Goal: Information Seeking & Learning: Learn about a topic

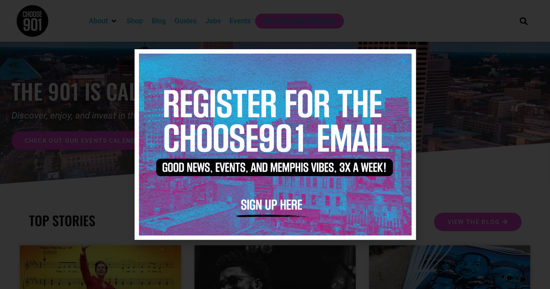
click at [404, 55] on img at bounding box center [275, 145] width 272 height 182
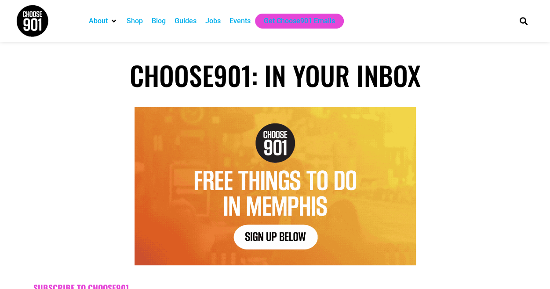
click at [194, 21] on div "Guides" at bounding box center [185, 21] width 22 height 11
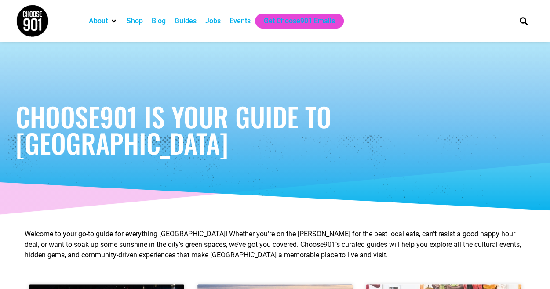
click at [232, 20] on div "Events" at bounding box center [239, 21] width 21 height 11
click at [231, 75] on div "Choose901 is Your Guide to Memphis​" at bounding box center [274, 130] width 527 height 176
click at [236, 18] on div "Events" at bounding box center [239, 21] width 21 height 11
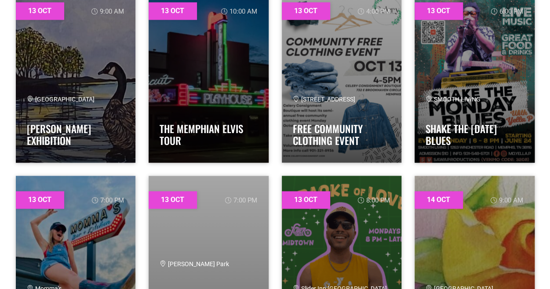
scroll to position [555, 0]
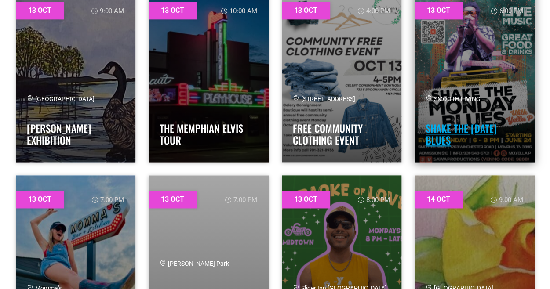
click at [476, 124] on link "SHAKE THE [DATE] BLUES" at bounding box center [460, 134] width 71 height 27
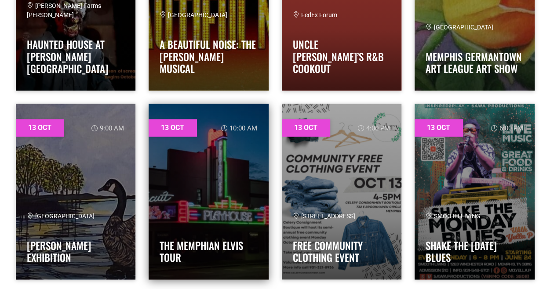
scroll to position [0, 0]
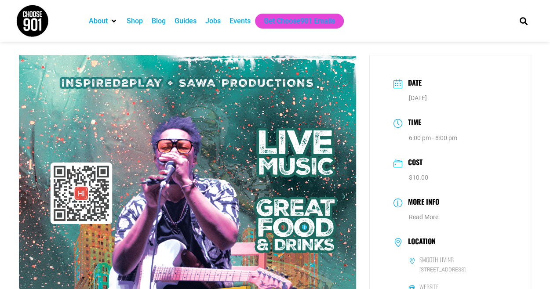
scroll to position [10, 0]
